Goal: Task Accomplishment & Management: Manage account settings

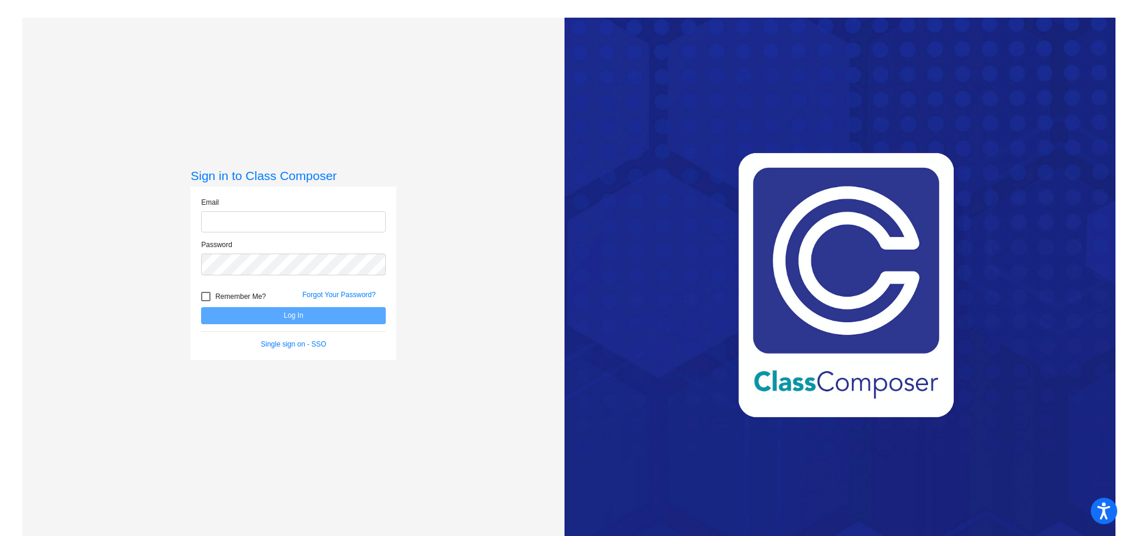
type input "[EMAIL_ADDRESS][PERSON_NAME][DOMAIN_NAME]"
drag, startPoint x: 312, startPoint y: 306, endPoint x: 312, endPoint y: 313, distance: 7.6
click at [312, 311] on form "Email mockl@hudson.k12.oh.us Password Remember Me? Forgot Your Password? Log In…" at bounding box center [293, 273] width 185 height 152
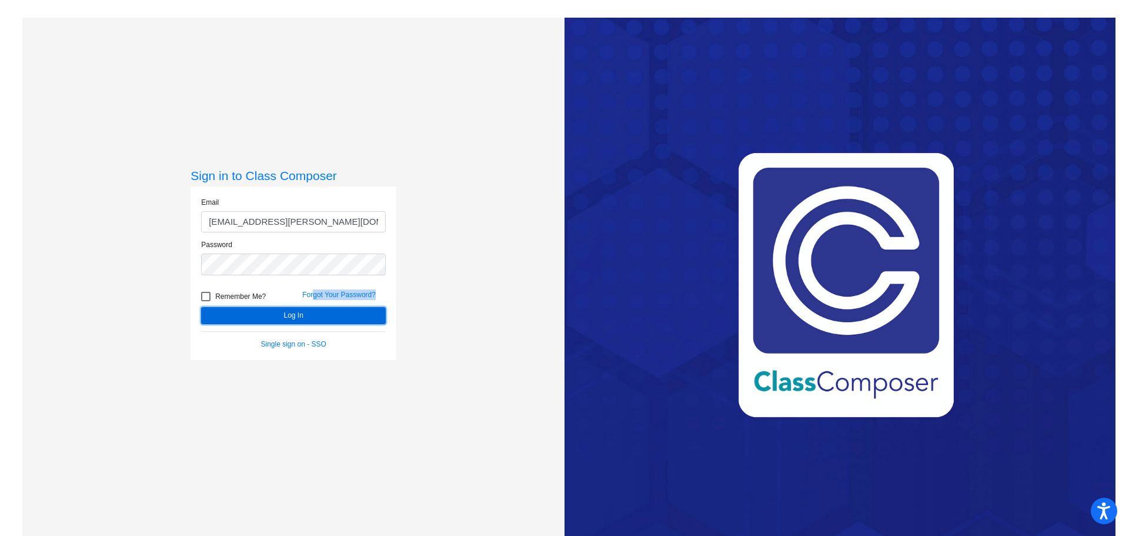
click at [312, 320] on button "Log In" at bounding box center [293, 315] width 185 height 17
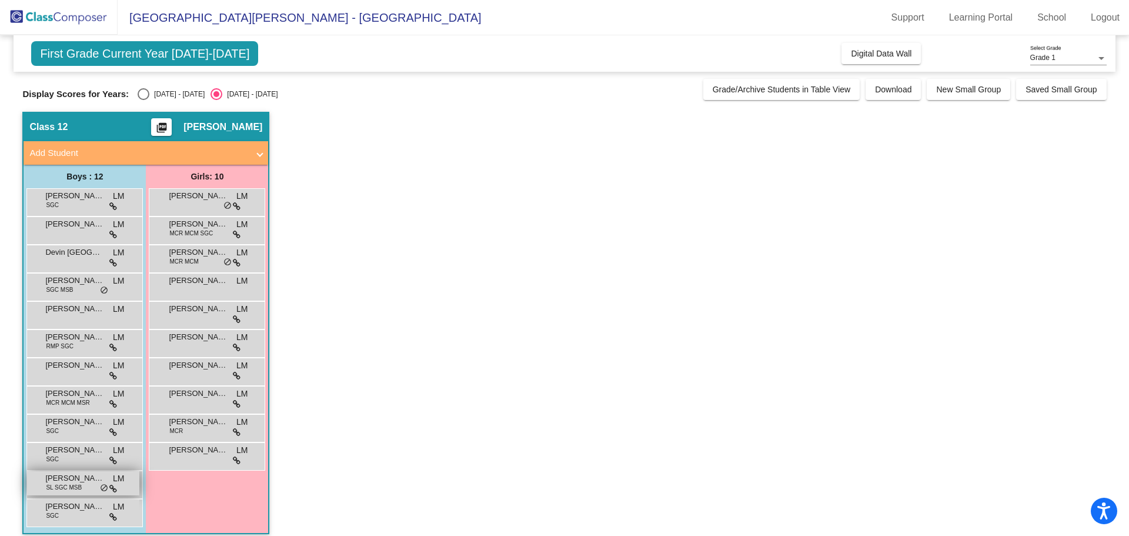
click at [71, 483] on span "SL SGC MSB" at bounding box center [64, 487] width 36 height 9
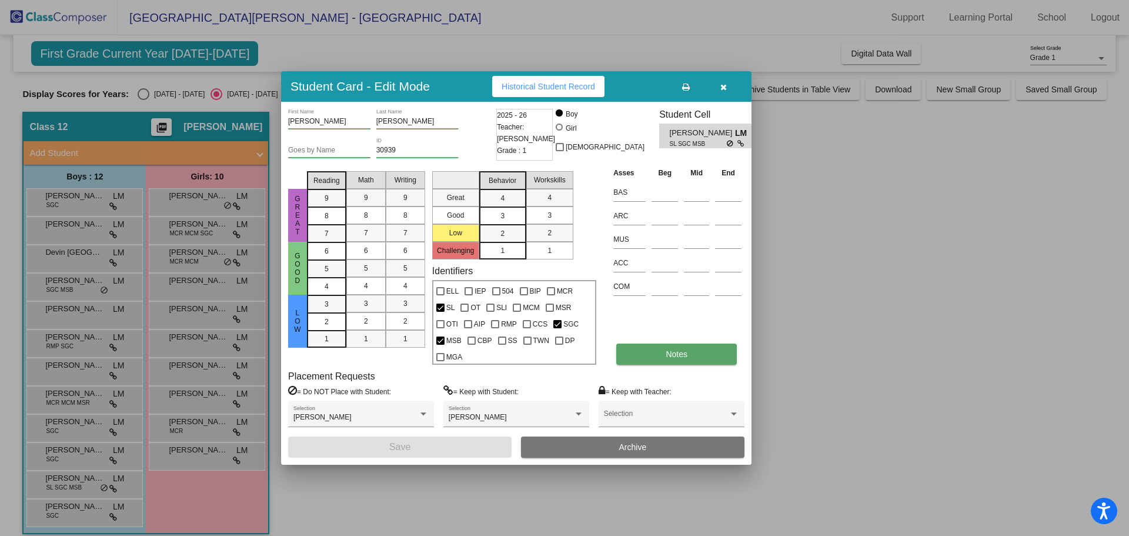
click at [676, 354] on span "Notes" at bounding box center [677, 353] width 22 height 9
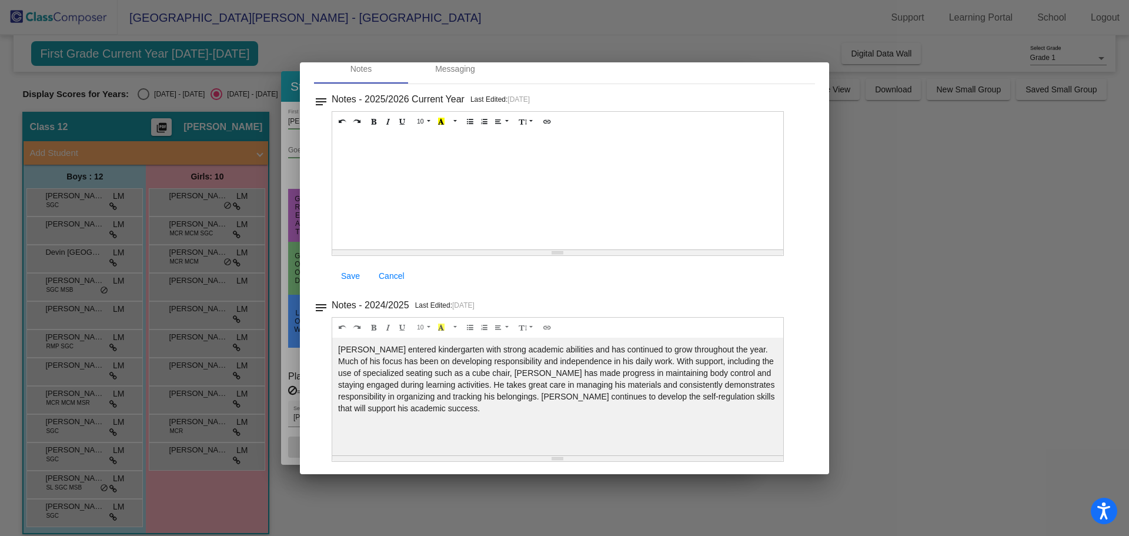
scroll to position [61, 0]
click at [951, 275] on div at bounding box center [564, 268] width 1129 height 536
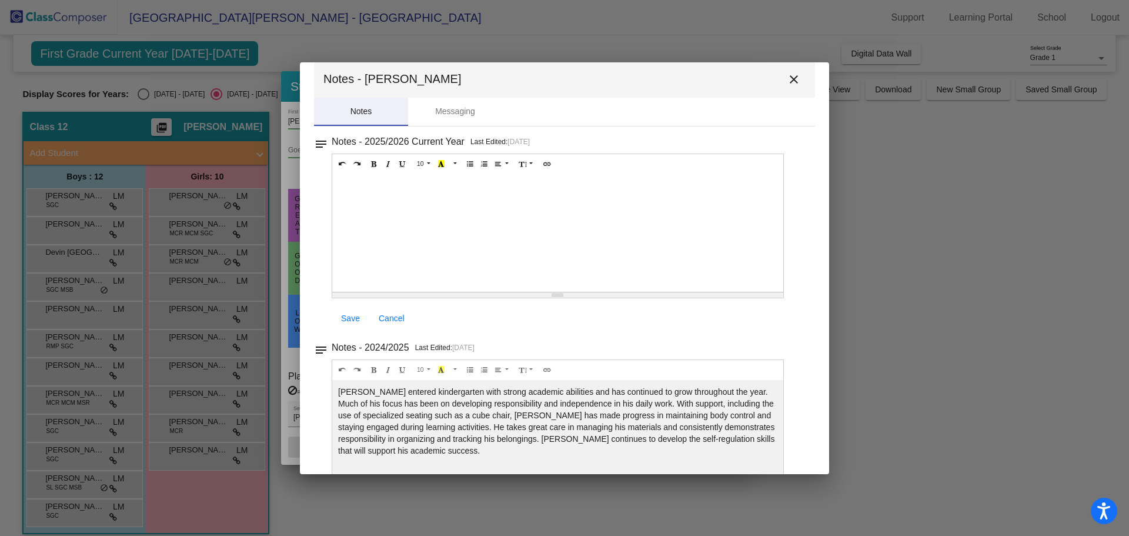
scroll to position [0, 0]
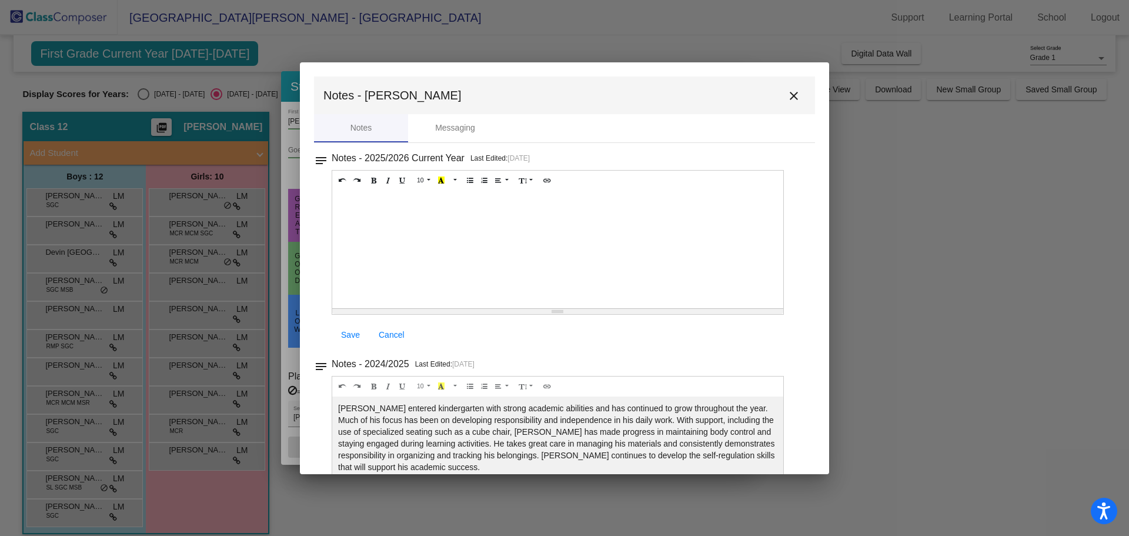
click at [794, 104] on button "close" at bounding box center [794, 96] width 24 height 24
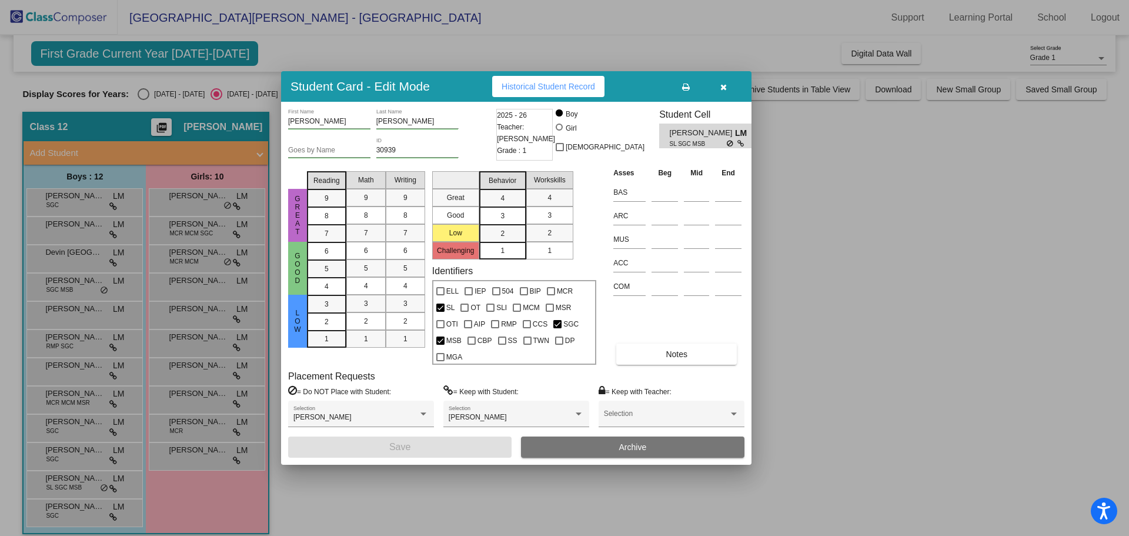
click at [733, 89] on button "button" at bounding box center [724, 86] width 38 height 21
